Goal: Information Seeking & Learning: Compare options

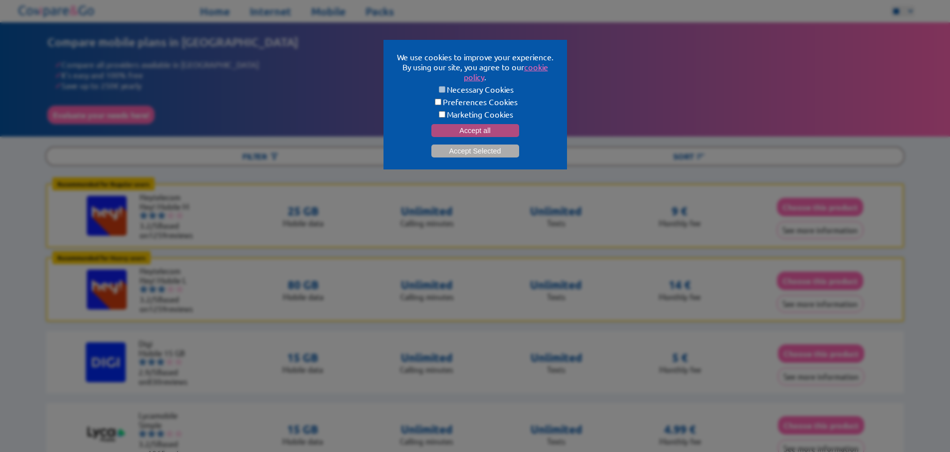
click at [467, 126] on button "Accept all" at bounding box center [475, 130] width 88 height 13
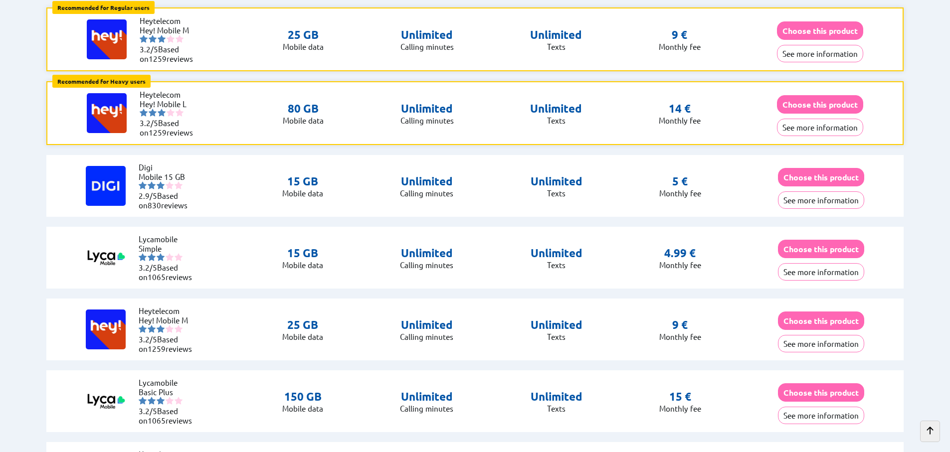
scroll to position [180, 0]
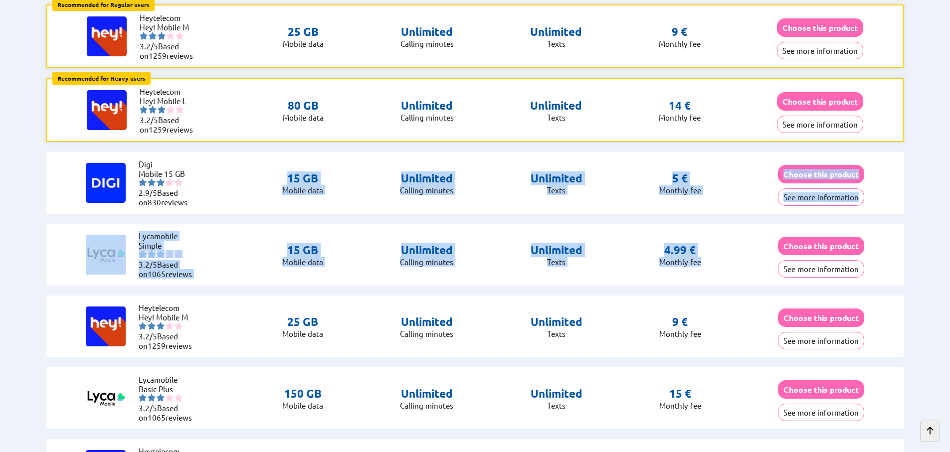
drag, startPoint x: 684, startPoint y: 265, endPoint x: 324, endPoint y: 155, distance: 375.9
click at [344, 224] on div "Lycamobile Simple 3.2/5 Based on 1065 reviews 15 GB Mobile data Unlimited Calli…" at bounding box center [474, 255] width 857 height 62
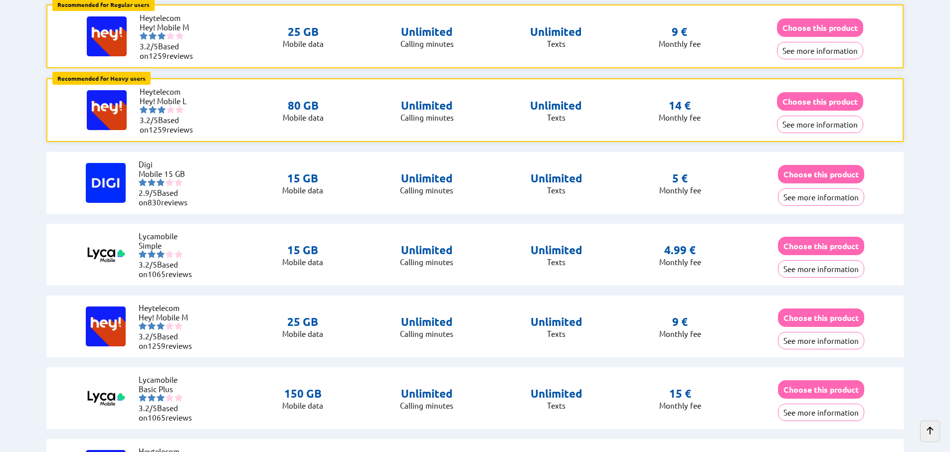
click at [307, 257] on p "Mobile data" at bounding box center [302, 261] width 41 height 9
click at [306, 243] on p "15 GB" at bounding box center [302, 250] width 41 height 14
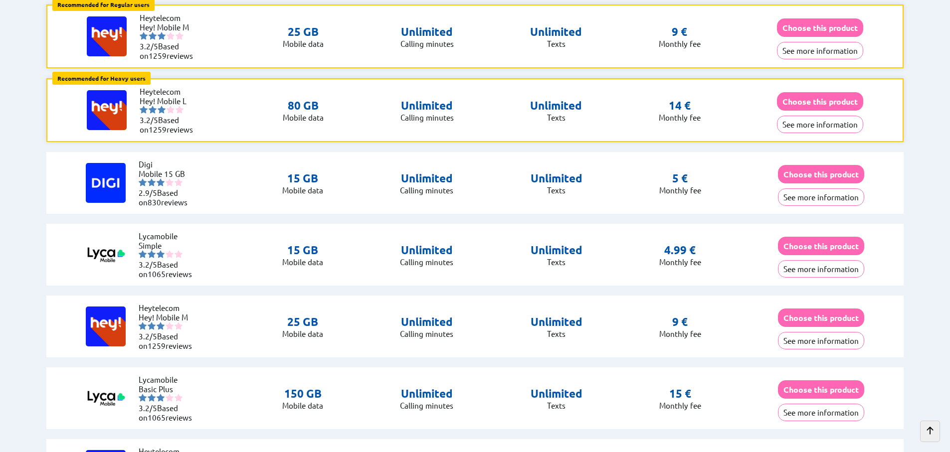
click at [604, 259] on div "Lycamobile Simple 3.2/5 Based on 1065 reviews 15 GB Mobile data Unlimited Calli…" at bounding box center [474, 255] width 857 height 62
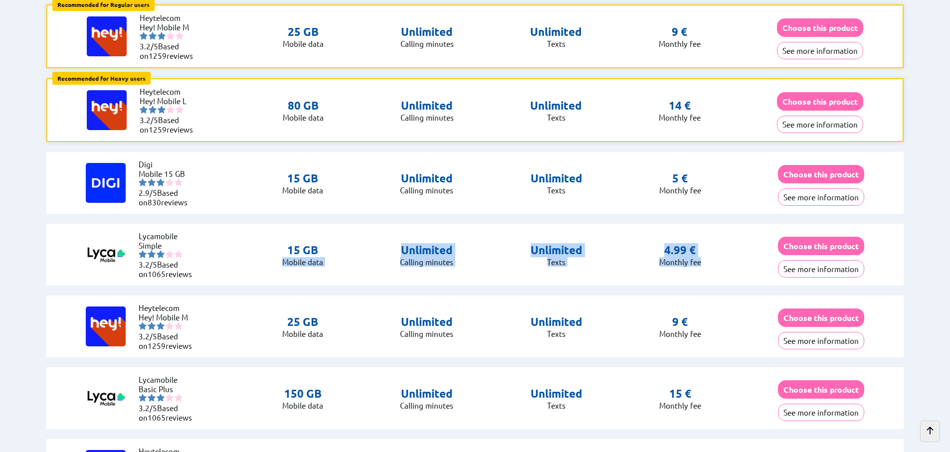
drag, startPoint x: 711, startPoint y: 257, endPoint x: 329, endPoint y: 241, distance: 382.3
click at [329, 240] on div "Lycamobile Simple 3.2/5 Based on 1065 reviews 15 GB Mobile data Unlimited Calli…" at bounding box center [474, 255] width 857 height 62
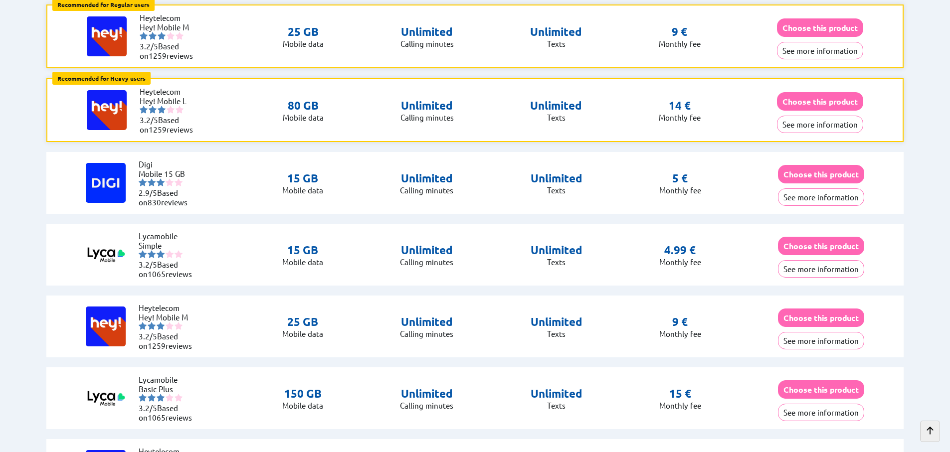
click at [549, 296] on div "Heytelecom Hey! Mobile M 3.2/5 Based on 1259 reviews 25 GB Mobile data Unlimite…" at bounding box center [474, 327] width 857 height 62
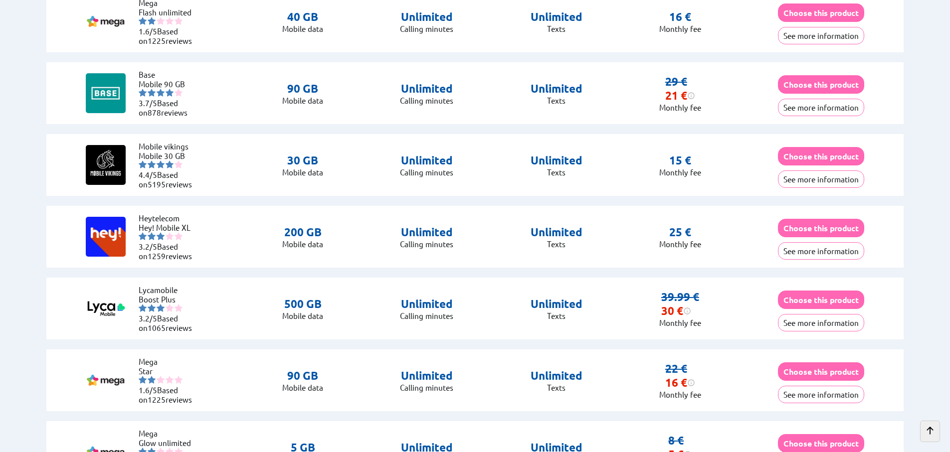
scroll to position [1526, 0]
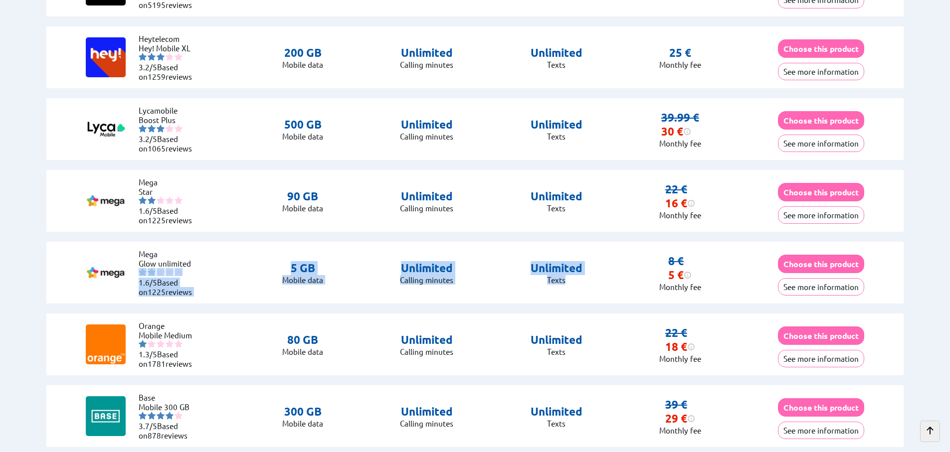
drag, startPoint x: 466, startPoint y: 275, endPoint x: 274, endPoint y: 265, distance: 192.2
click at [212, 259] on div "Mega Glow unlimited 1.6/5 Based on 1225 reviews 5 GB Mobile data Unlimited Call…" at bounding box center [474, 273] width 857 height 62
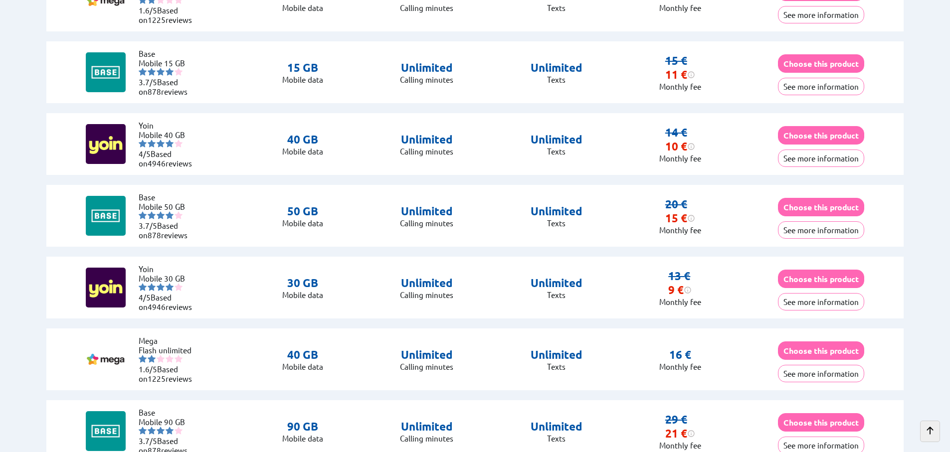
scroll to position [898, 0]
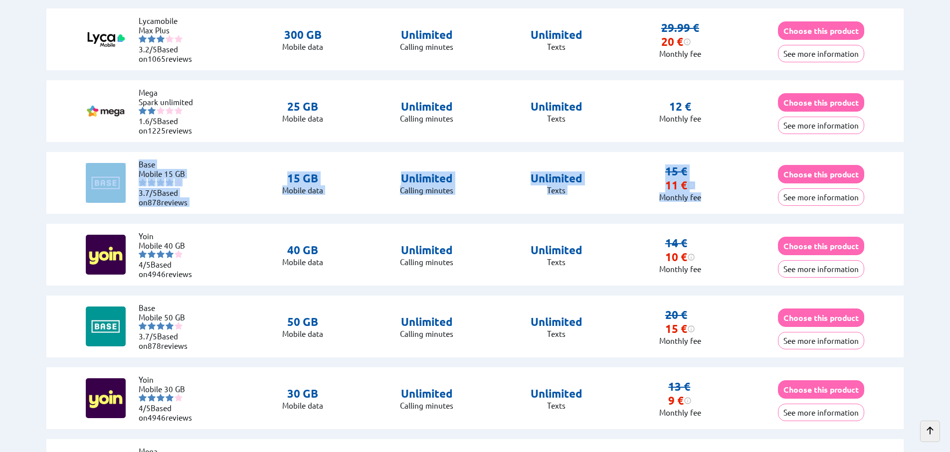
drag, startPoint x: 717, startPoint y: 189, endPoint x: 188, endPoint y: 172, distance: 528.8
click at [127, 163] on div "Base Mobile 15 GB 3.7/5 Based on 878 reviews 15 GB Mobile data Unlimited Callin…" at bounding box center [474, 183] width 857 height 62
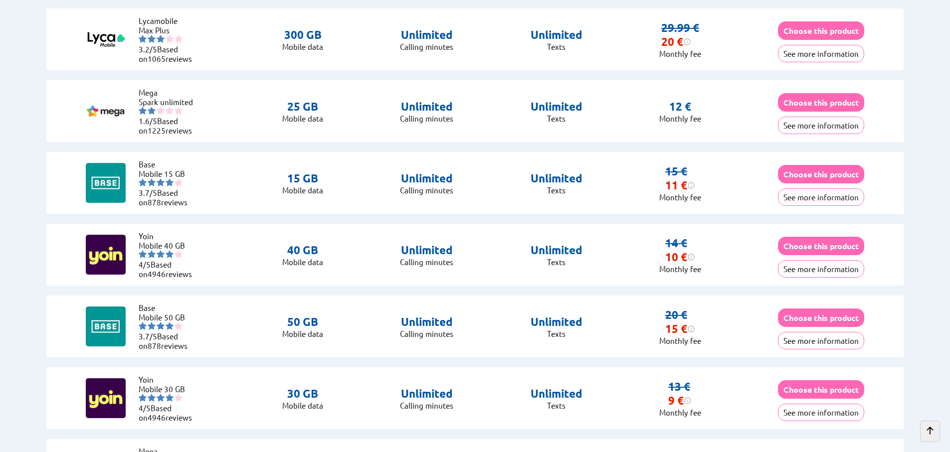
click at [512, 241] on div "Yoin Mobile 40 GB 4/5 Based on 4946 reviews 40 GB Mobile data Unlimited Calling…" at bounding box center [474, 255] width 857 height 62
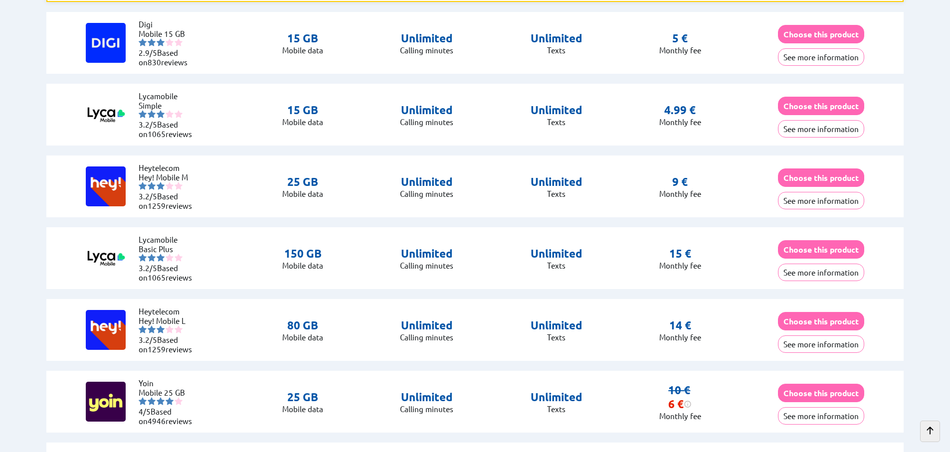
scroll to position [269, 0]
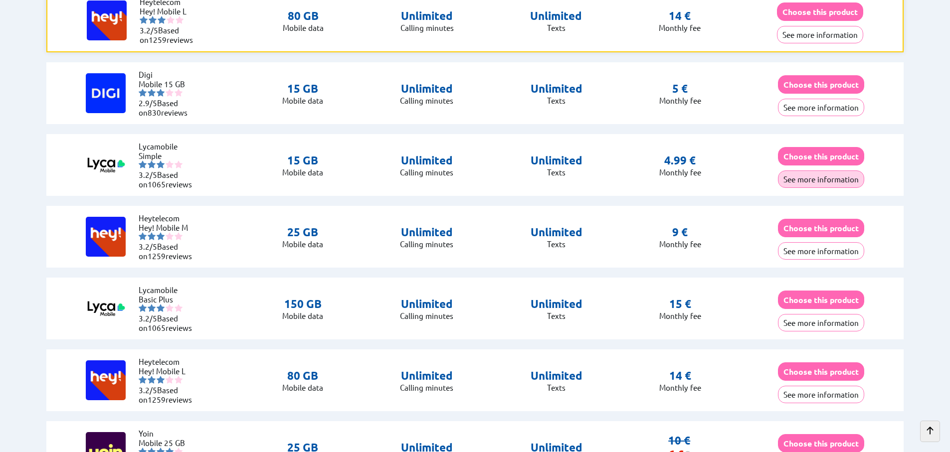
click at [806, 171] on button "See more information" at bounding box center [821, 179] width 86 height 17
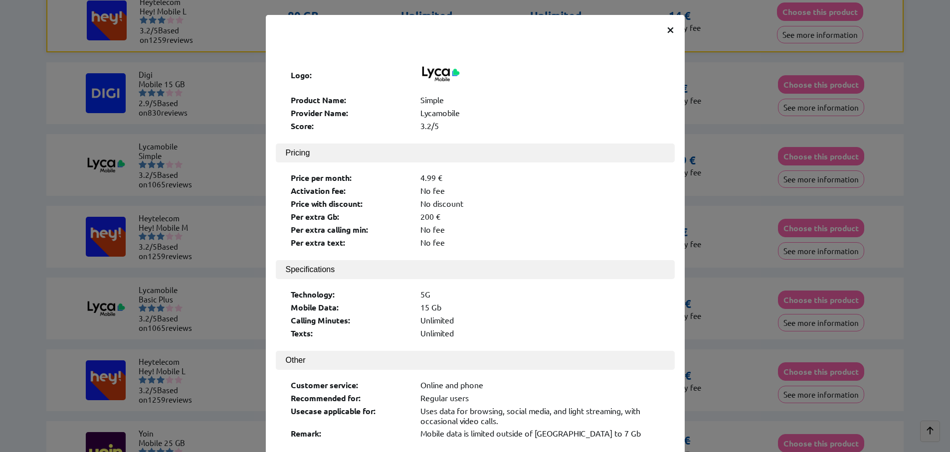
drag, startPoint x: 447, startPoint y: 232, endPoint x: 261, endPoint y: 93, distance: 232.3
click at [261, 92] on div "× Logo: Product Name: Simple Provider Name: Lycamobile Score: 3.2/5 Pricing Pri…" at bounding box center [475, 226] width 950 height 452
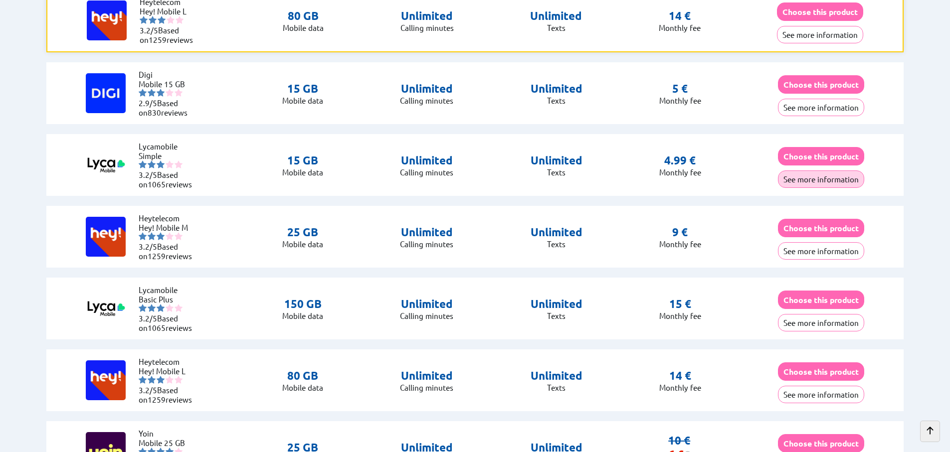
click at [797, 175] on button "See more information" at bounding box center [821, 179] width 86 height 17
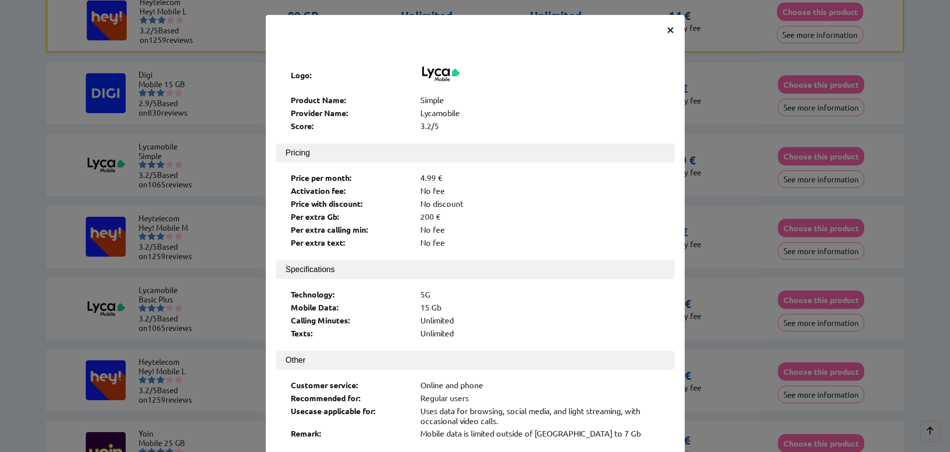
click at [721, 219] on div "× Logo: Product Name: Simple Provider Name: Lycamobile Score: 3.2/5 Pricing Pri…" at bounding box center [475, 226] width 950 height 452
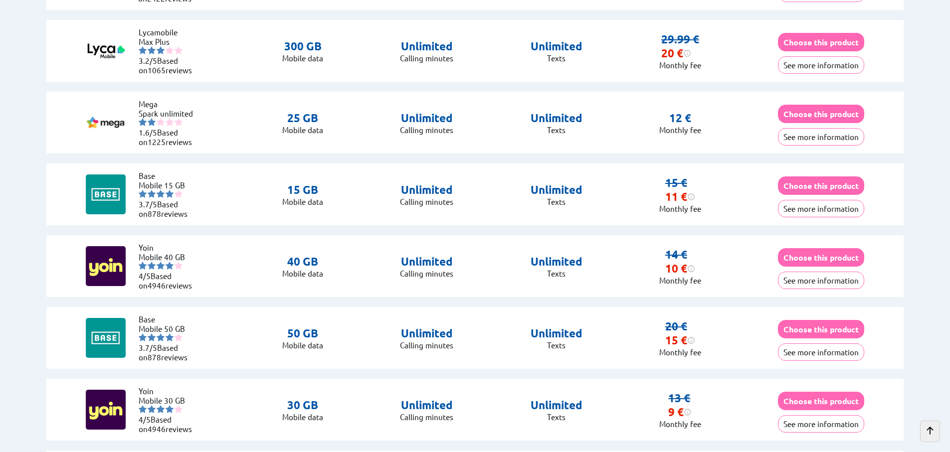
scroll to position [898, 0]
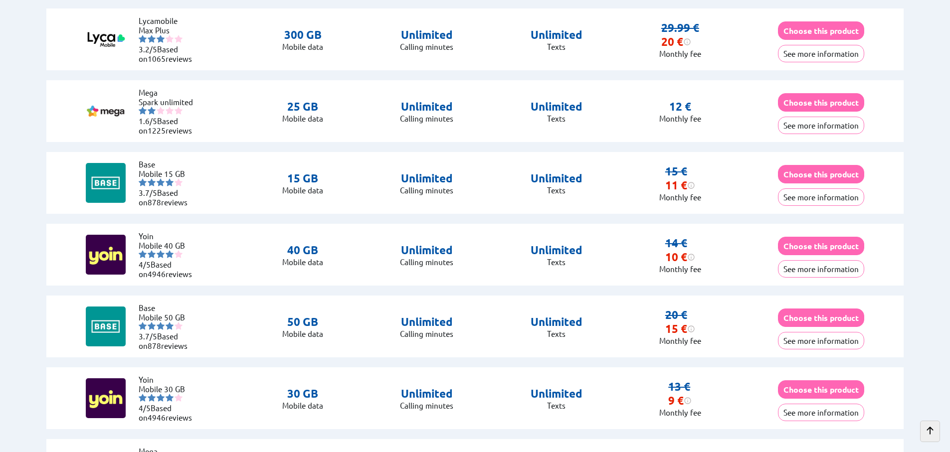
click at [827, 190] on button "See more information" at bounding box center [821, 196] width 86 height 17
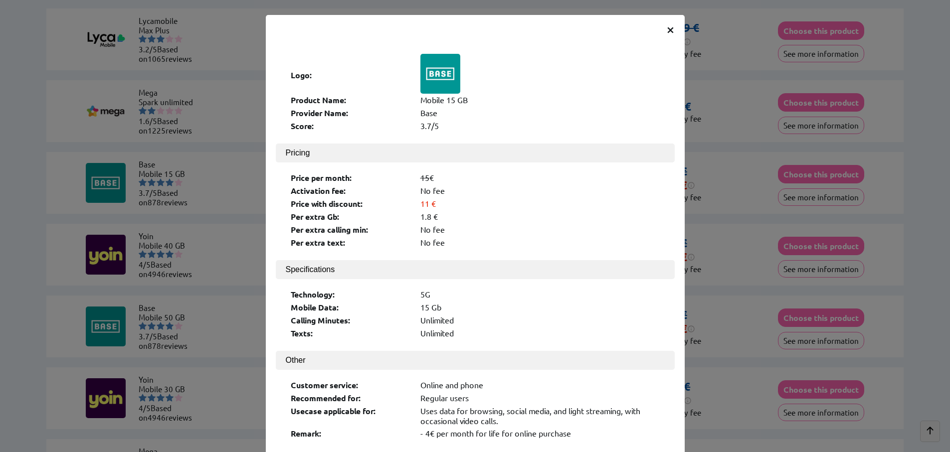
click at [700, 240] on div "× Logo: Product Name: Mobile 15 GB Provider Name: Base Score: 3.7/5 Pricing Pri…" at bounding box center [475, 226] width 950 height 452
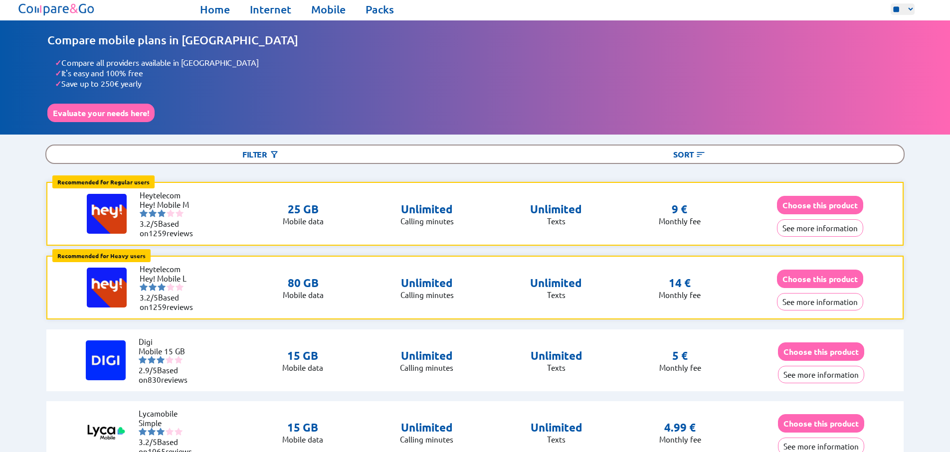
scroll to position [0, 0]
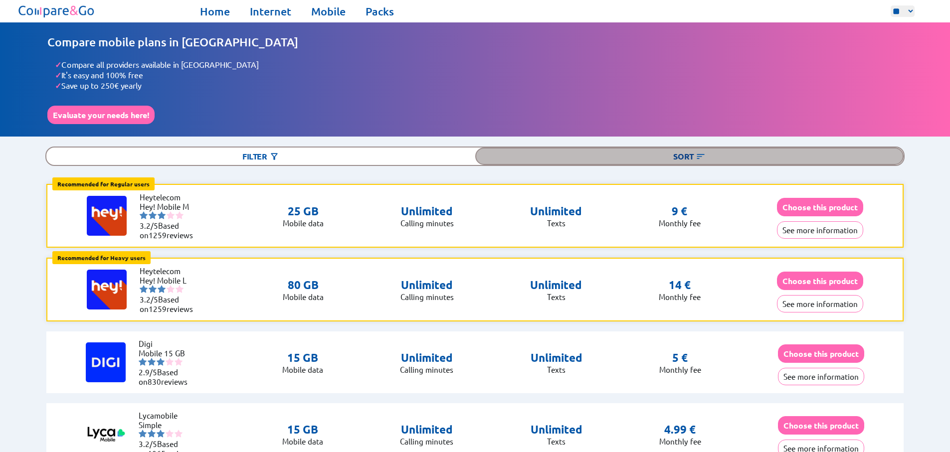
click at [701, 152] on img at bounding box center [701, 157] width 10 height 10
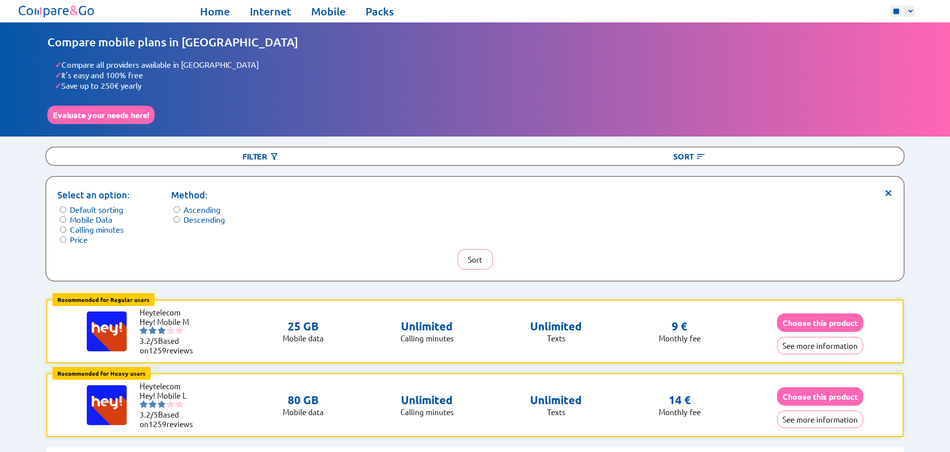
click at [97, 214] on label "Mobile Data" at bounding box center [91, 219] width 42 height 10
click at [78, 234] on label "Price" at bounding box center [79, 239] width 18 height 10
click at [470, 251] on button "Sort" at bounding box center [474, 259] width 35 height 20
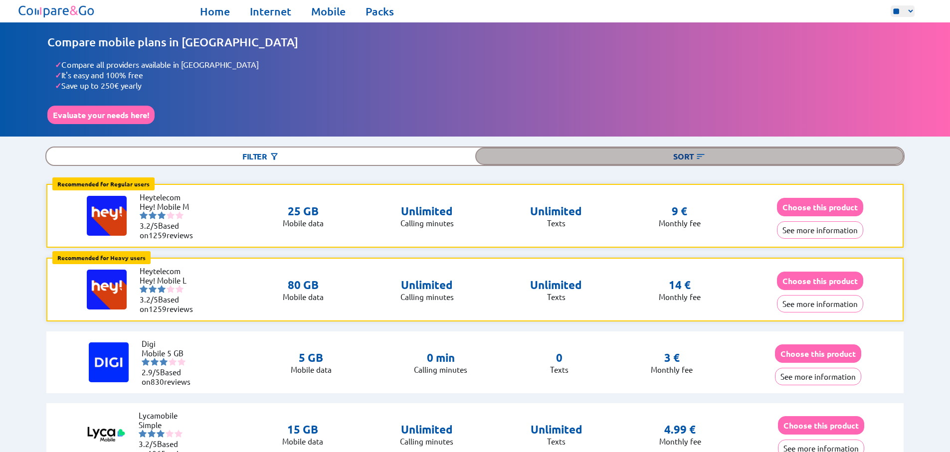
click at [692, 153] on div "Sort" at bounding box center [689, 156] width 429 height 17
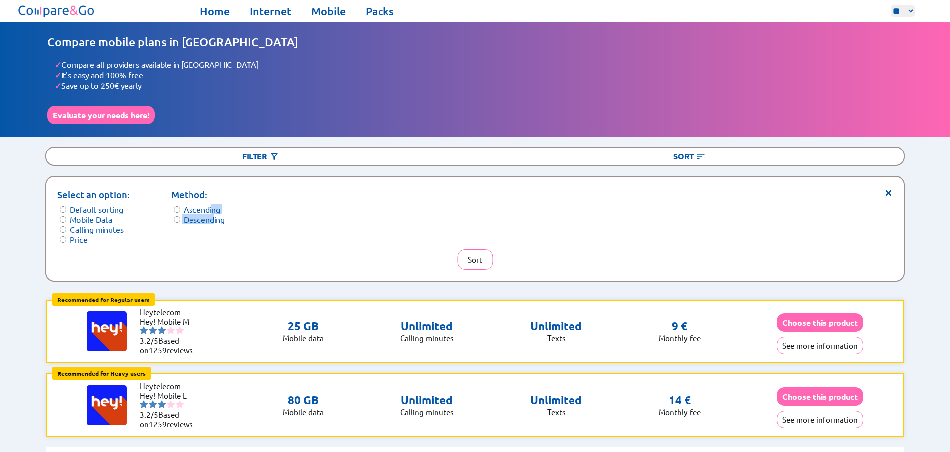
click at [212, 214] on label "Descending" at bounding box center [204, 219] width 41 height 10
click at [197, 197] on form "Method: Ascending Descending" at bounding box center [198, 206] width 54 height 36
click at [197, 204] on label "Ascending" at bounding box center [202, 209] width 37 height 10
click at [479, 249] on button "Sort" at bounding box center [474, 259] width 35 height 20
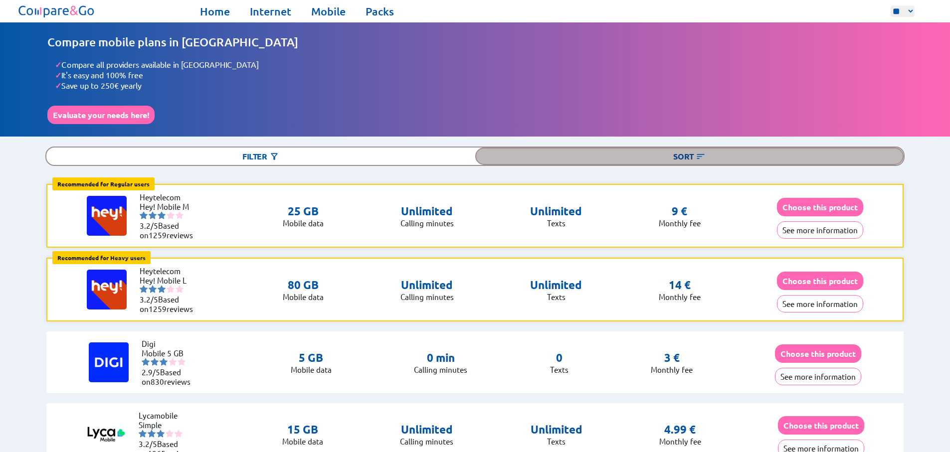
click at [705, 152] on img at bounding box center [701, 157] width 10 height 10
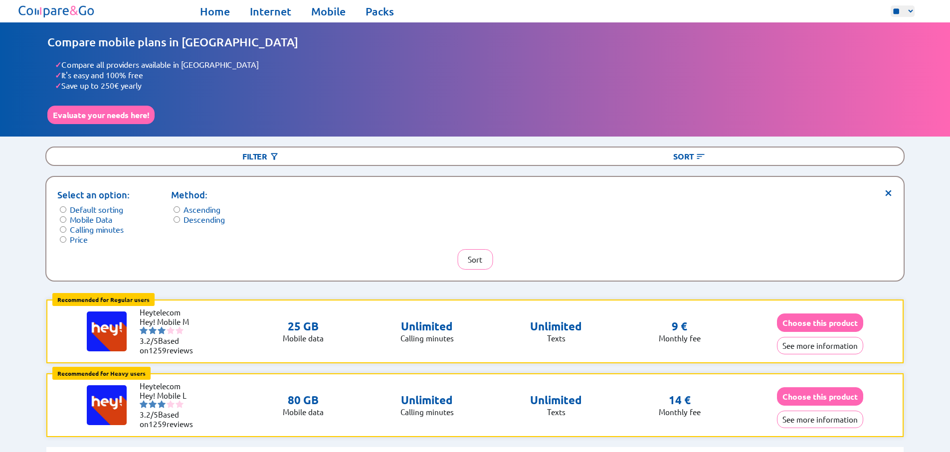
click at [104, 204] on label "Default sorting" at bounding box center [96, 209] width 53 height 10
click at [99, 216] on form "Select an option: Default sorting Mobile Data Calling minutes Price" at bounding box center [93, 216] width 72 height 56
click at [95, 214] on label "Mobile Data" at bounding box center [91, 219] width 42 height 10
click at [479, 249] on button "Sort" at bounding box center [474, 259] width 35 height 20
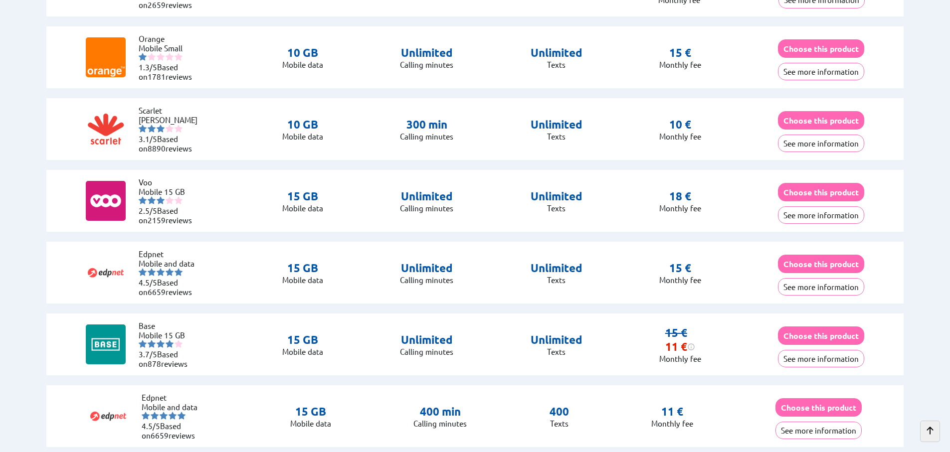
scroll to position [1436, 0]
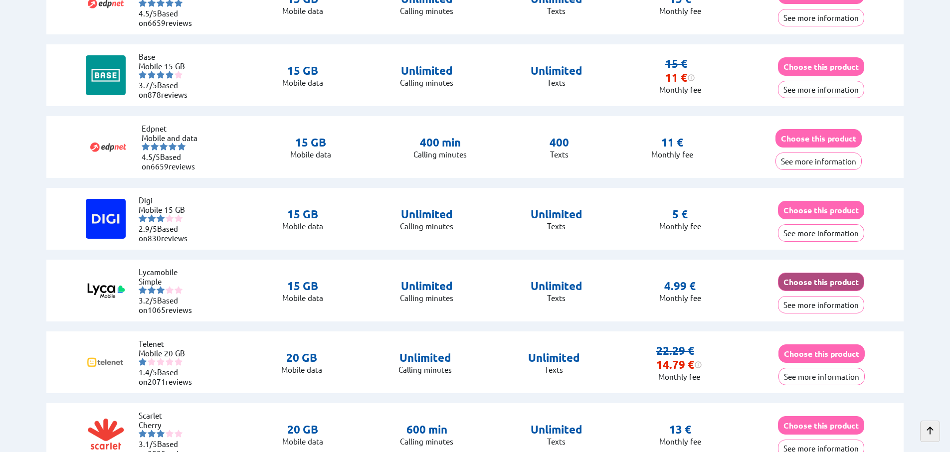
click at [797, 279] on button "Choose this product" at bounding box center [821, 282] width 86 height 18
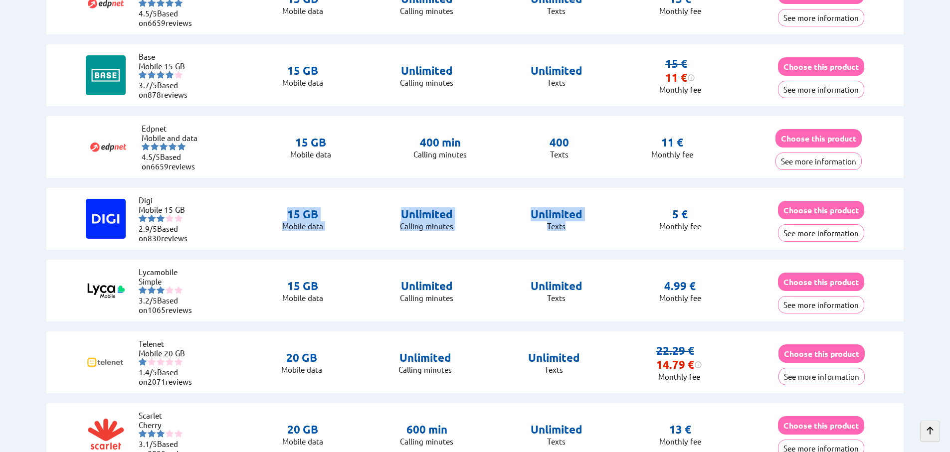
drag, startPoint x: 457, startPoint y: 219, endPoint x: 248, endPoint y: 189, distance: 210.6
click at [248, 189] on div "Digi Mobile 15 GB 2.9/5 Based on 830 reviews 15 GB Mobile data Unlimited Callin…" at bounding box center [474, 219] width 857 height 62
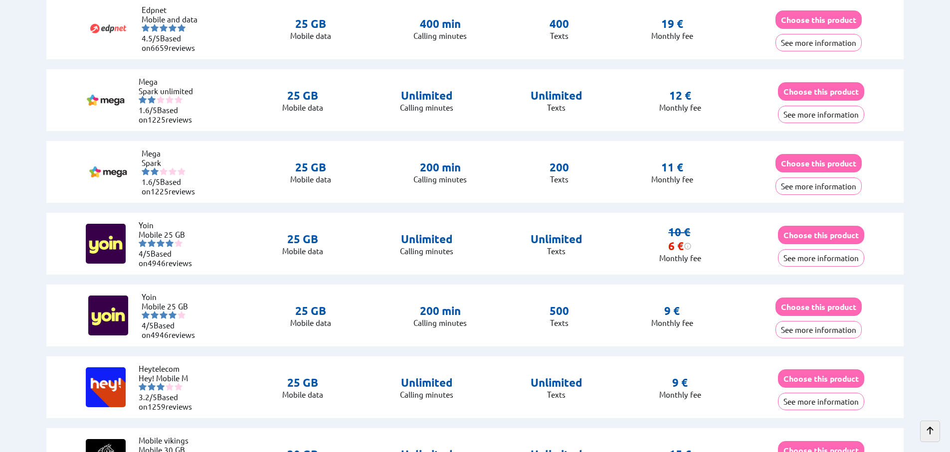
scroll to position [2064, 0]
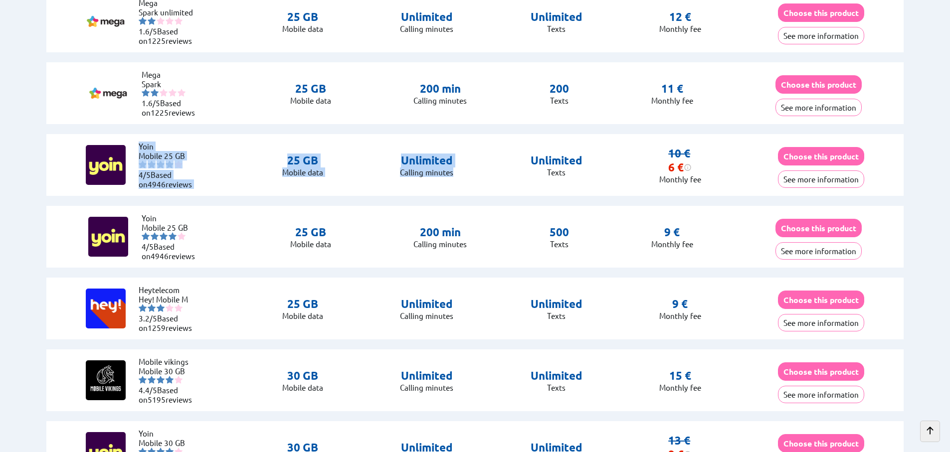
drag, startPoint x: 422, startPoint y: 186, endPoint x: 190, endPoint y: 135, distance: 237.0
click at [183, 132] on div "Edpnet Mobile and data 4.5/5 Based on 6659 reviews 3 GB Mobile data Unlimited C…" at bounding box center [475, 416] width 903 height 4298
click at [514, 224] on div "Yoin Mobile 25 GB 4/5 Based on 4946 reviews 25 GB Mobile data 200 min Calling m…" at bounding box center [474, 237] width 857 height 62
